Goal: Task Accomplishment & Management: Use online tool/utility

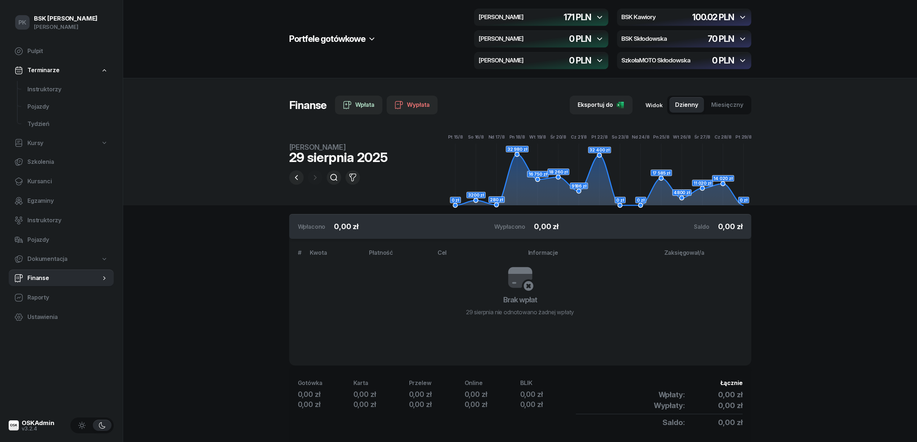
click at [598, 17] on icon "button" at bounding box center [599, 17] width 9 height 9
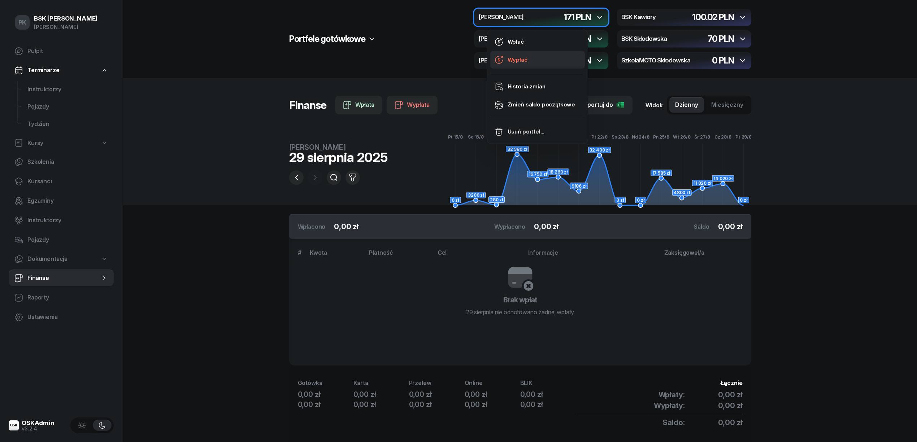
click at [529, 57] on link "Wypłać" at bounding box center [537, 60] width 95 height 18
select select "10"
select select "27"
select select "67eb9ff40a04ba7908a5e502"
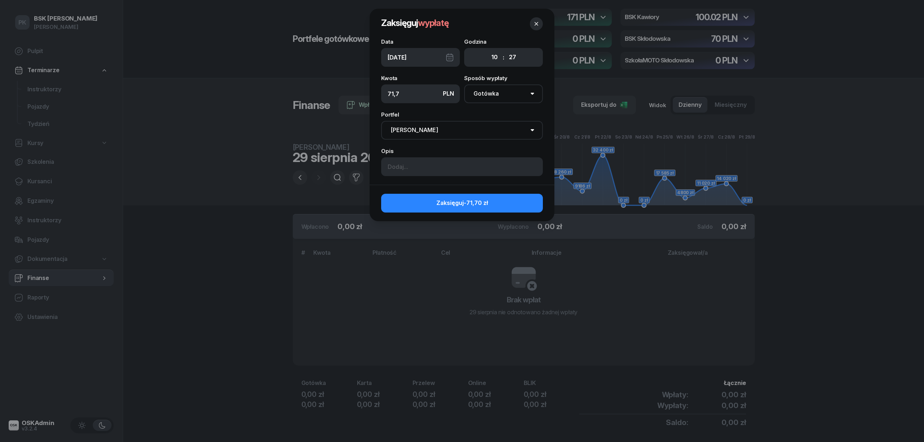
type input "71,7"
click at [436, 173] on input at bounding box center [462, 166] width 162 height 19
type input "L"
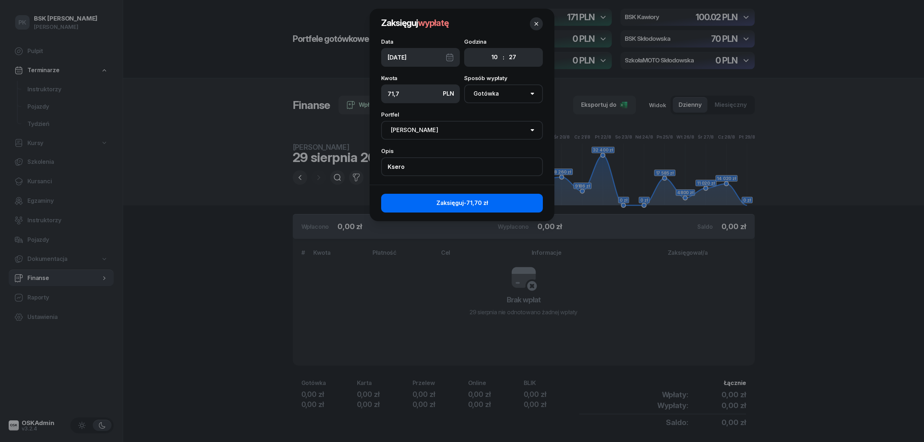
type input "Ksero"
click at [471, 206] on span "-71,70 zł" at bounding box center [476, 202] width 24 height 7
